Goal: Transaction & Acquisition: Subscribe to service/newsletter

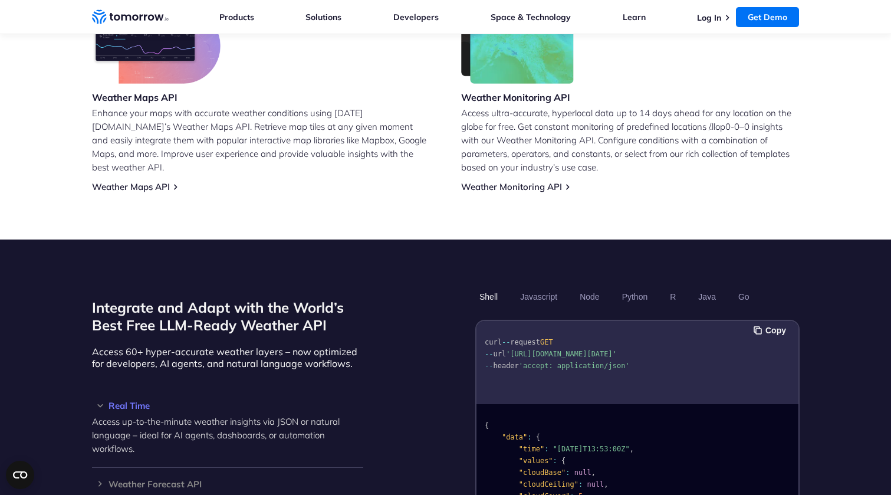
scroll to position [902, 0]
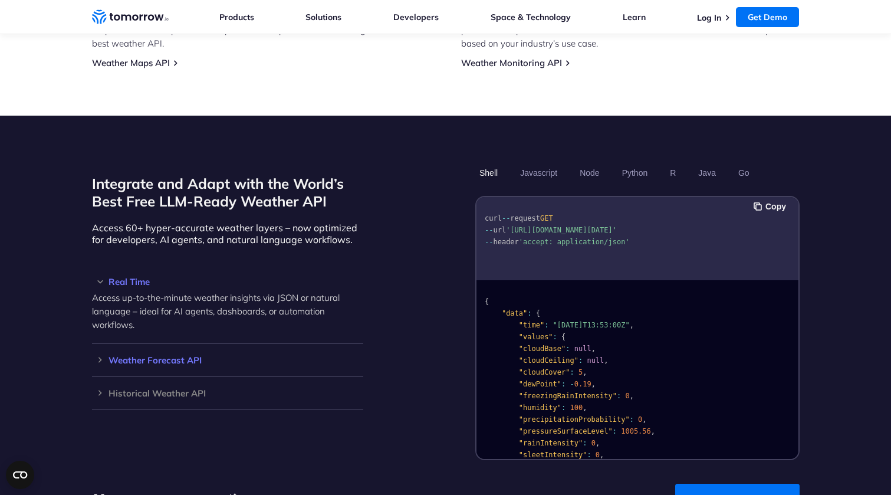
click at [291, 355] on h3 "Weather Forecast API" at bounding box center [227, 359] width 271 height 9
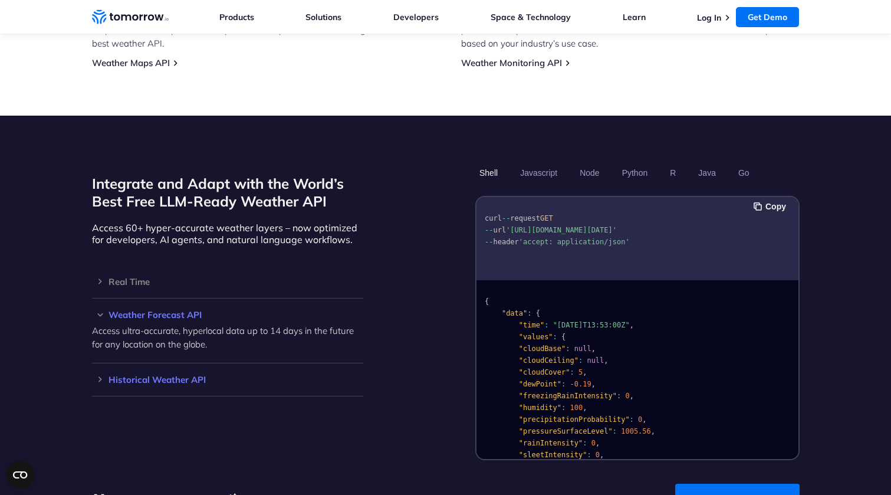
click at [285, 375] on h3 "Historical Weather API" at bounding box center [227, 379] width 271 height 9
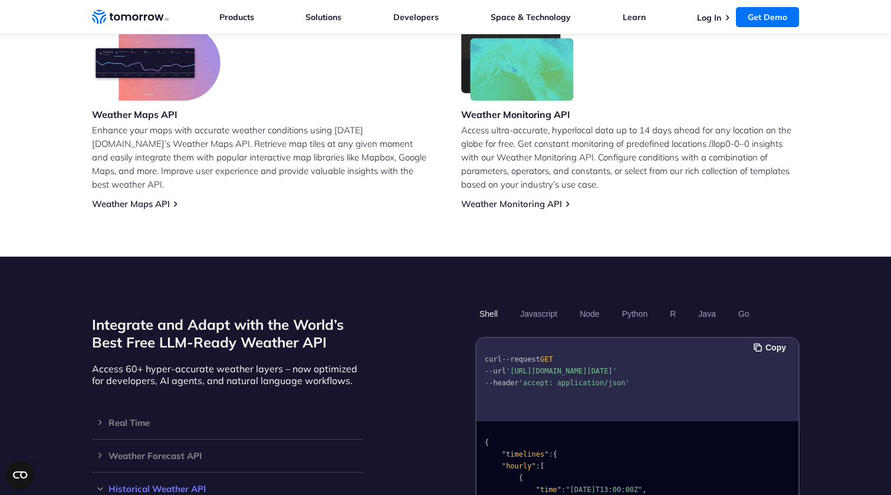
scroll to position [836, 0]
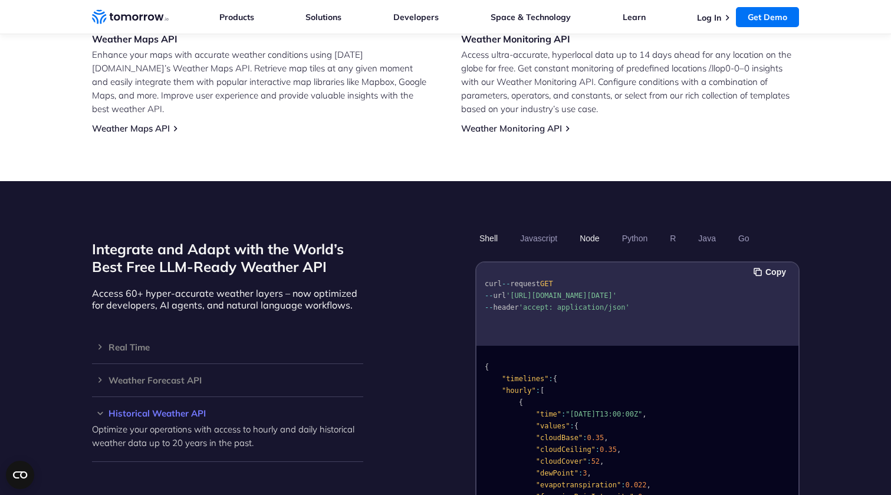
click at [591, 228] on button "Node" at bounding box center [589, 238] width 28 height 20
click at [628, 228] on button "Python" at bounding box center [634, 238] width 34 height 20
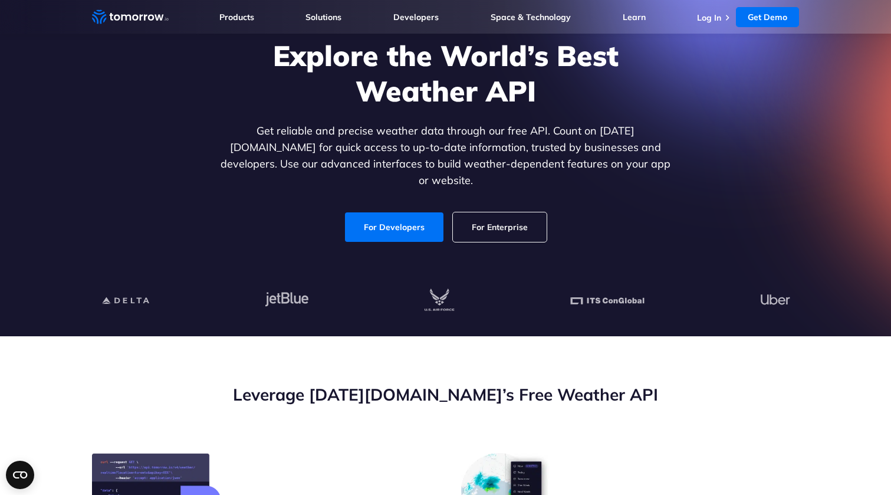
scroll to position [0, 0]
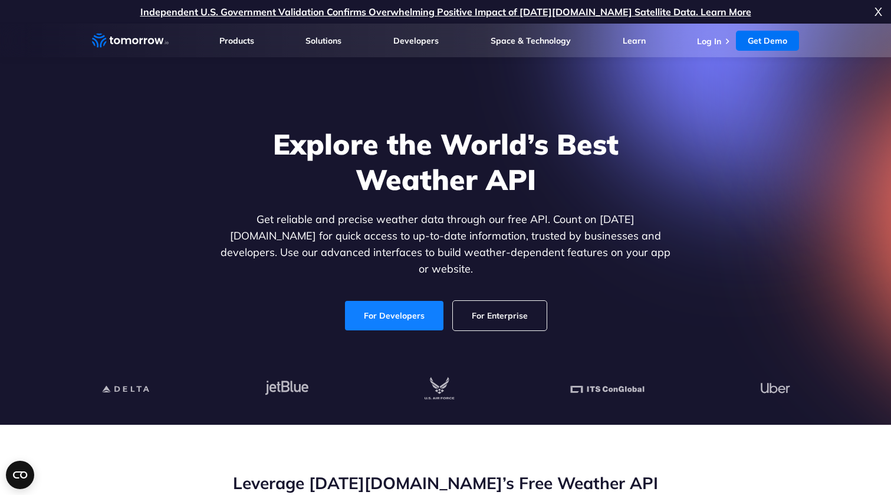
click at [423, 301] on link "For Developers" at bounding box center [394, 315] width 98 height 29
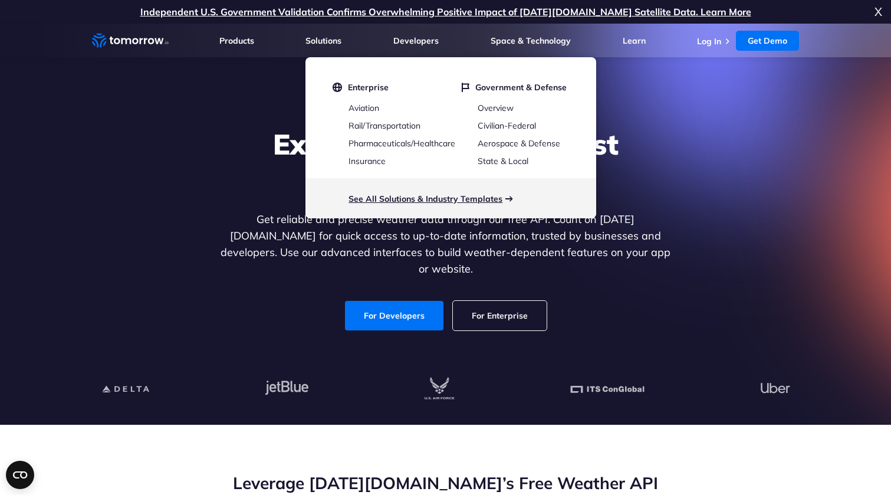
click at [408, 199] on link "See All Solutions & Industry Templates" at bounding box center [425, 198] width 154 height 11
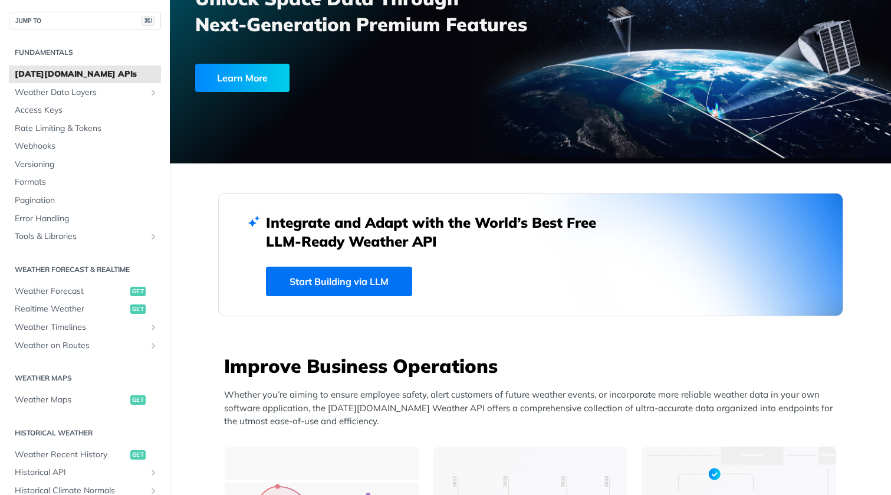
scroll to position [137, 0]
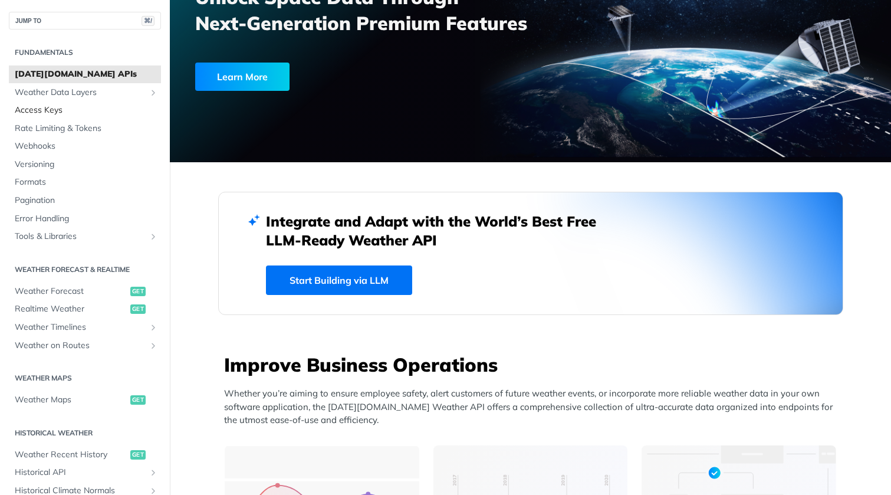
click at [67, 108] on span "Access Keys" at bounding box center [86, 110] width 143 height 12
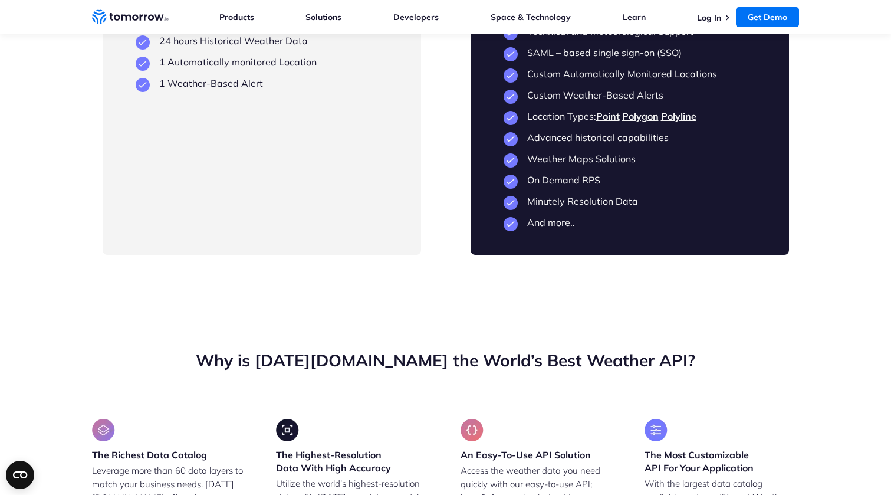
scroll to position [2814, 0]
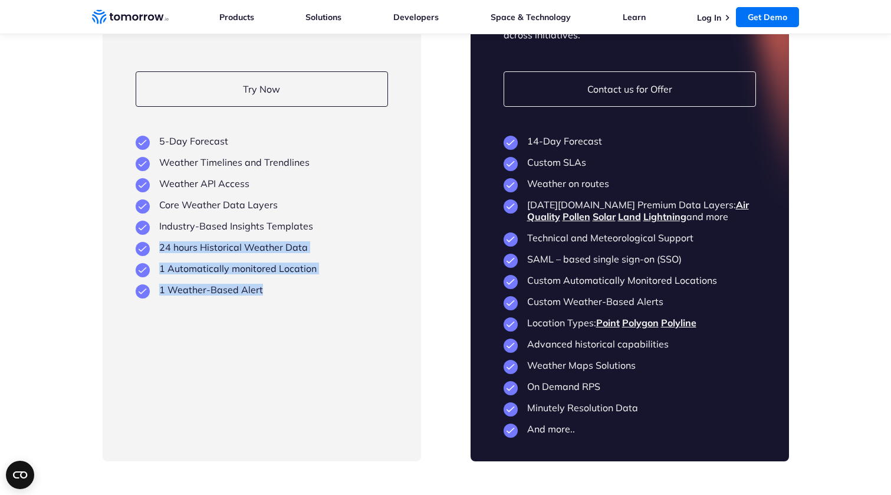
drag, startPoint x: 277, startPoint y: 324, endPoint x: 154, endPoint y: 281, distance: 129.9
click at [154, 281] on ul "5-Day Forecast Weather Timelines and Trendlines Weather API Access Core Weather…" at bounding box center [262, 215] width 252 height 160
click at [154, 253] on li "24 hours Historical Weather Data" at bounding box center [262, 247] width 252 height 12
drag, startPoint x: 256, startPoint y: 330, endPoint x: 166, endPoint y: 274, distance: 107.0
click at [166, 274] on div "Free For individuals or teams just getting started Try Now View Key Features 5-…" at bounding box center [262, 211] width 318 height 500
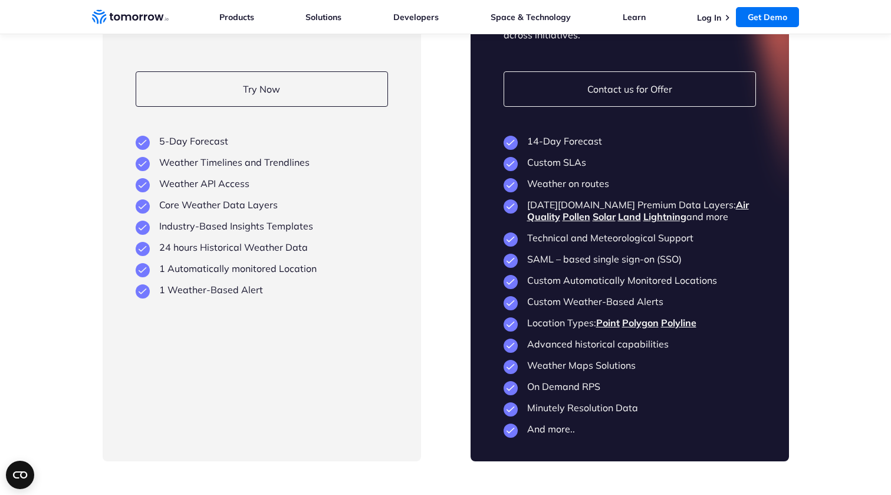
click at [238, 274] on li "1 Automatically monitored Location" at bounding box center [262, 268] width 252 height 12
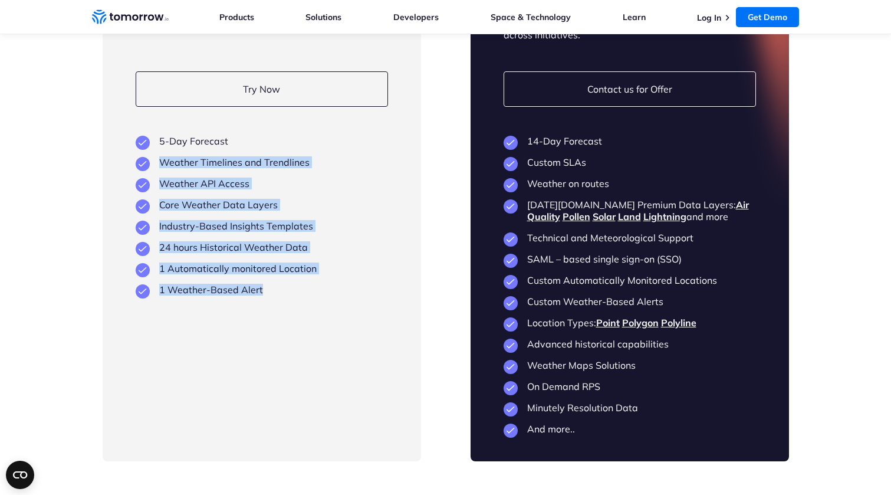
drag, startPoint x: 269, startPoint y: 335, endPoint x: 163, endPoint y: 187, distance: 181.6
click at [162, 188] on div "Free For individuals or teams just getting started Try Now View Key Features 5-…" at bounding box center [262, 211] width 318 height 500
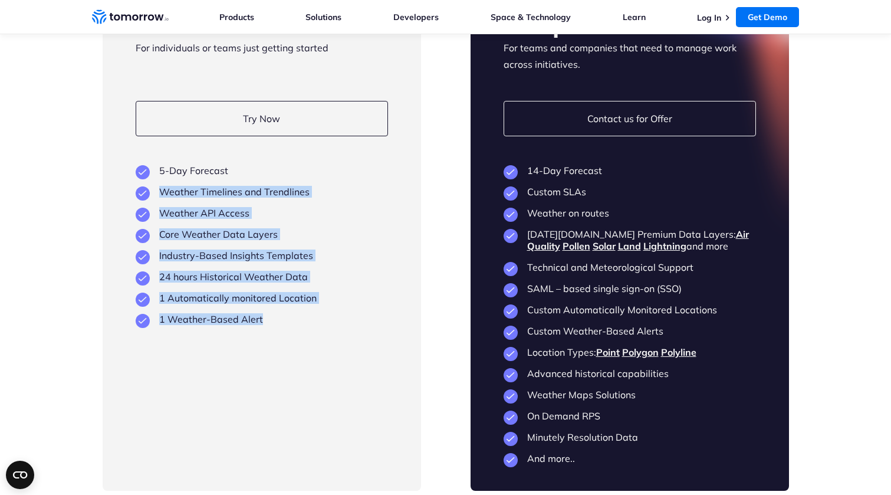
scroll to position [2767, 0]
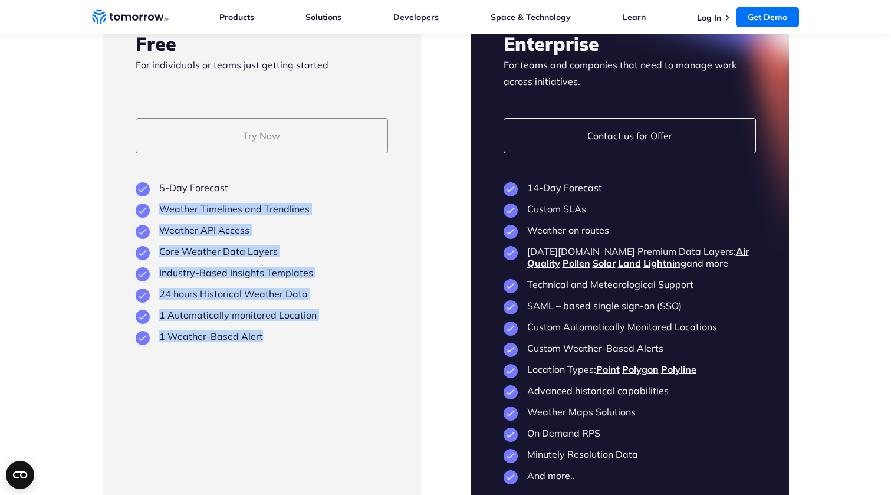
click at [246, 153] on link "Try Now" at bounding box center [262, 135] width 252 height 35
